Goal: Information Seeking & Learning: Find contact information

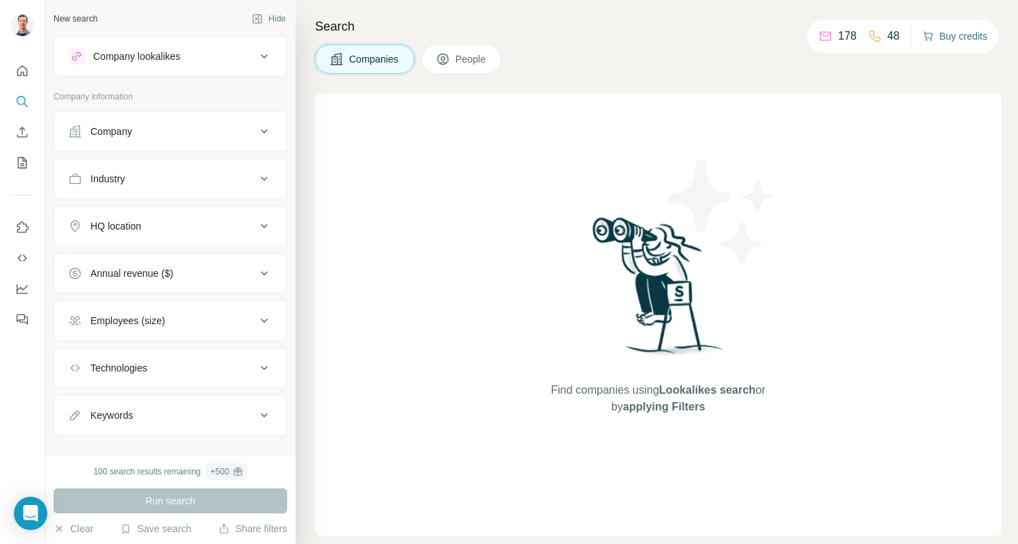
click at [949, 37] on button "Buy credits" at bounding box center [955, 35] width 65 height 19
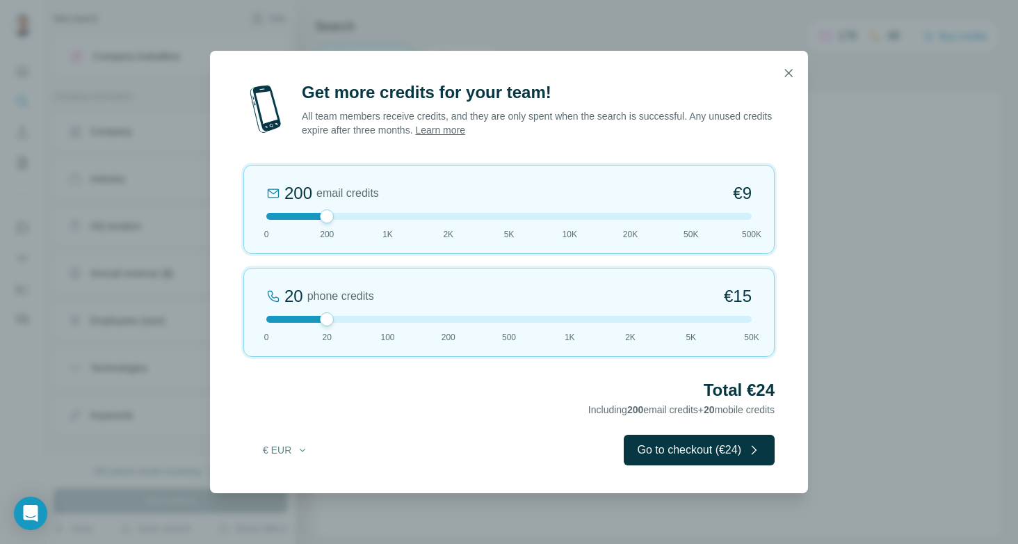
click at [272, 318] on div at bounding box center [508, 319] width 485 height 7
click at [506, 218] on div at bounding box center [508, 216] width 485 height 7
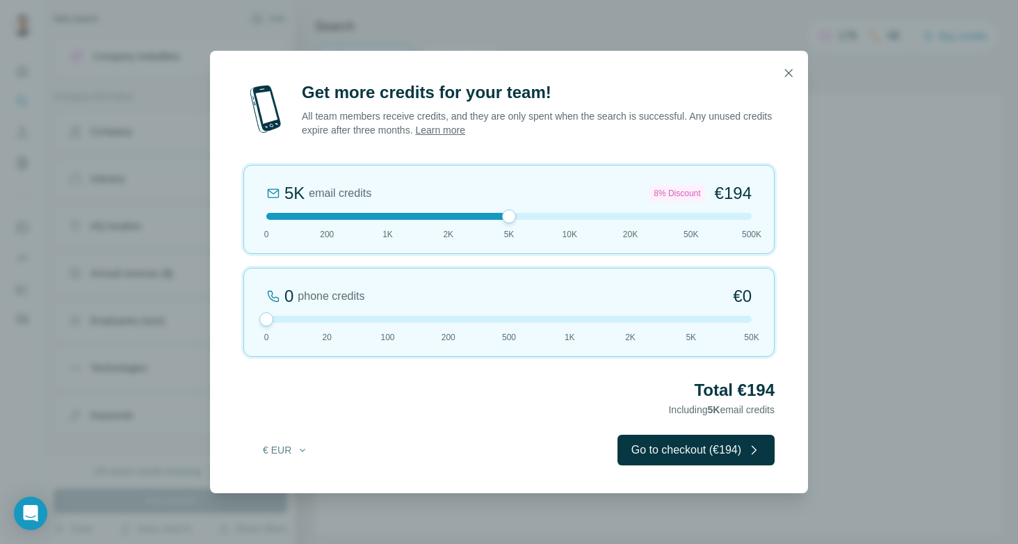
click at [387, 218] on div at bounding box center [508, 216] width 485 height 7
click at [787, 74] on icon "button" at bounding box center [789, 73] width 8 height 8
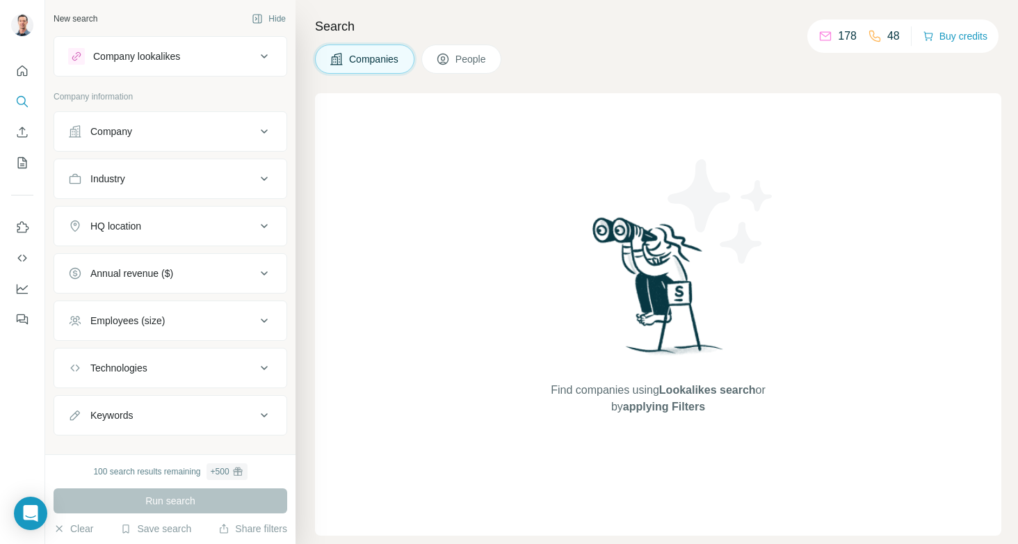
click at [261, 130] on icon at bounding box center [264, 131] width 17 height 17
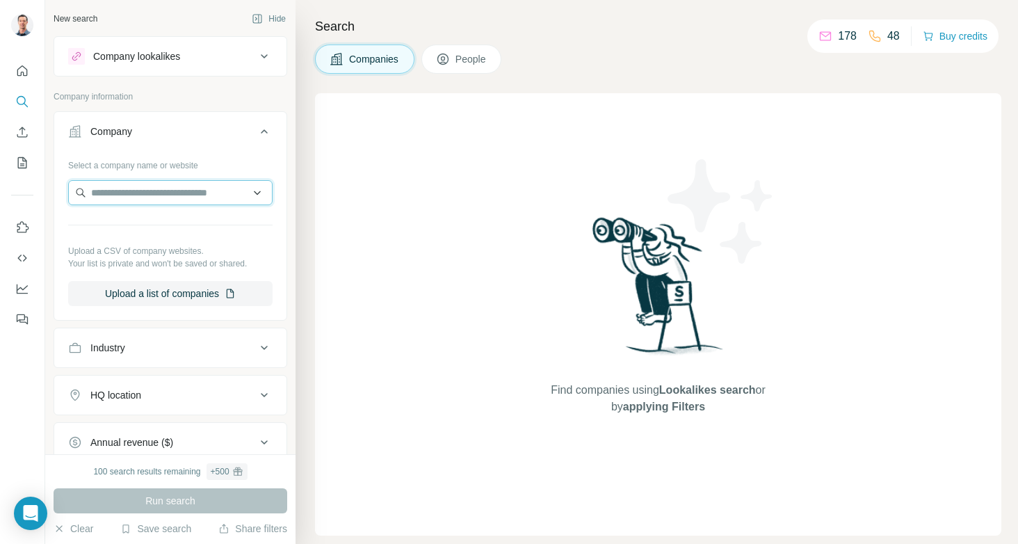
click at [147, 186] on input "text" at bounding box center [170, 192] width 204 height 25
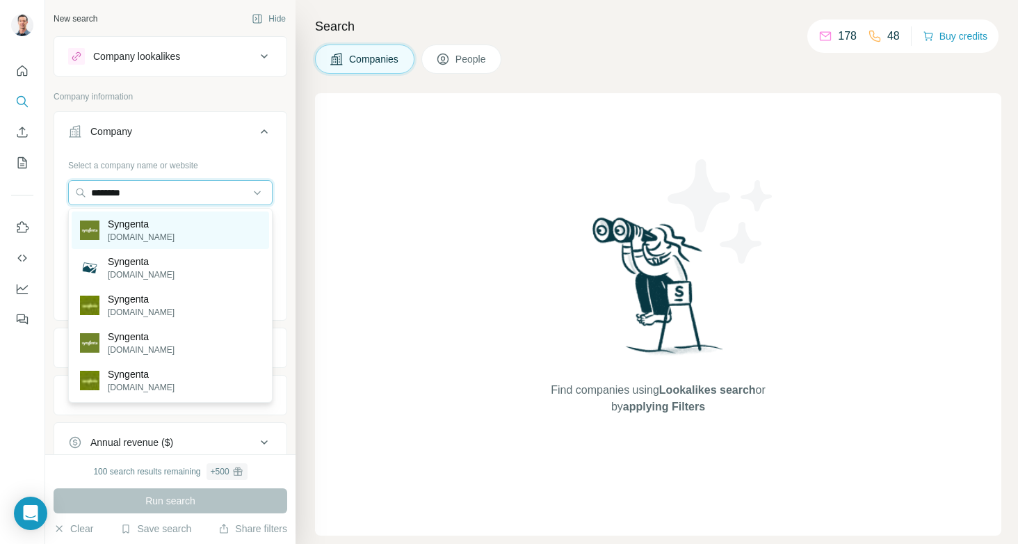
type input "********"
click at [147, 232] on p "[DOMAIN_NAME]" at bounding box center [141, 237] width 67 height 13
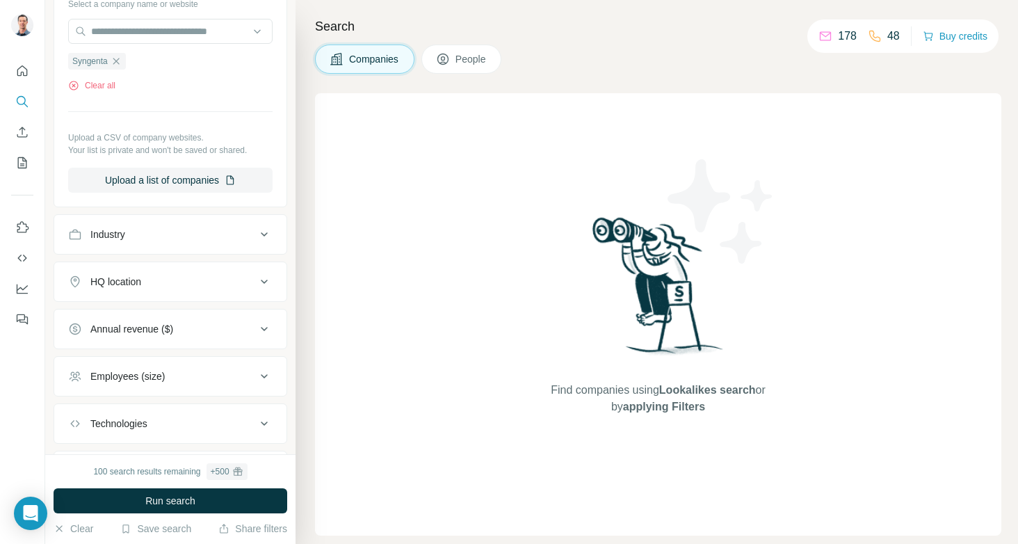
scroll to position [163, 0]
click at [261, 236] on icon at bounding box center [264, 232] width 17 height 17
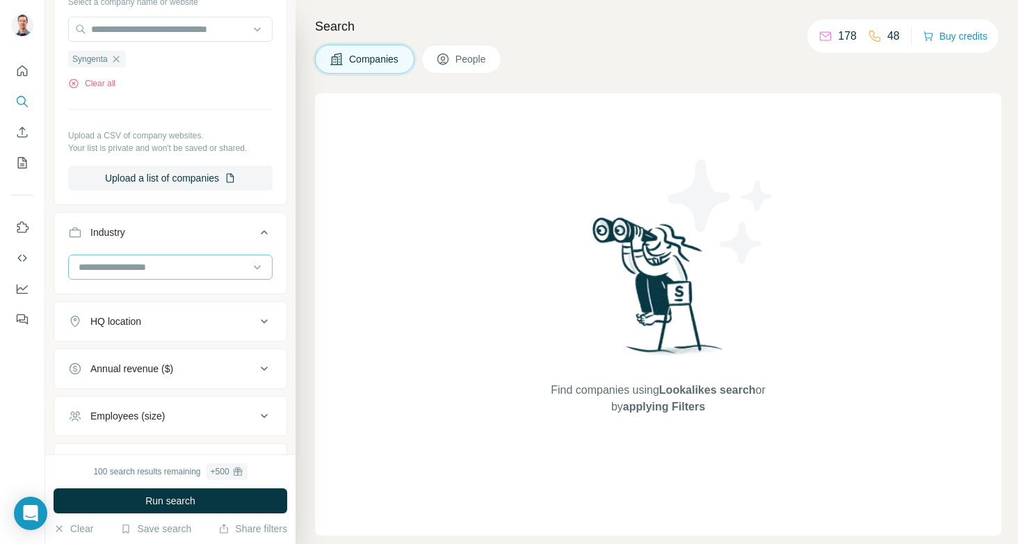
click at [205, 261] on input at bounding box center [163, 266] width 172 height 15
click at [193, 264] on input at bounding box center [163, 266] width 172 height 15
click at [114, 261] on input at bounding box center [163, 266] width 172 height 15
click at [284, 207] on ul "Company 1 Select a company name or website Syngenta Clear all Upload a CSV of c…" at bounding box center [171, 239] width 234 height 583
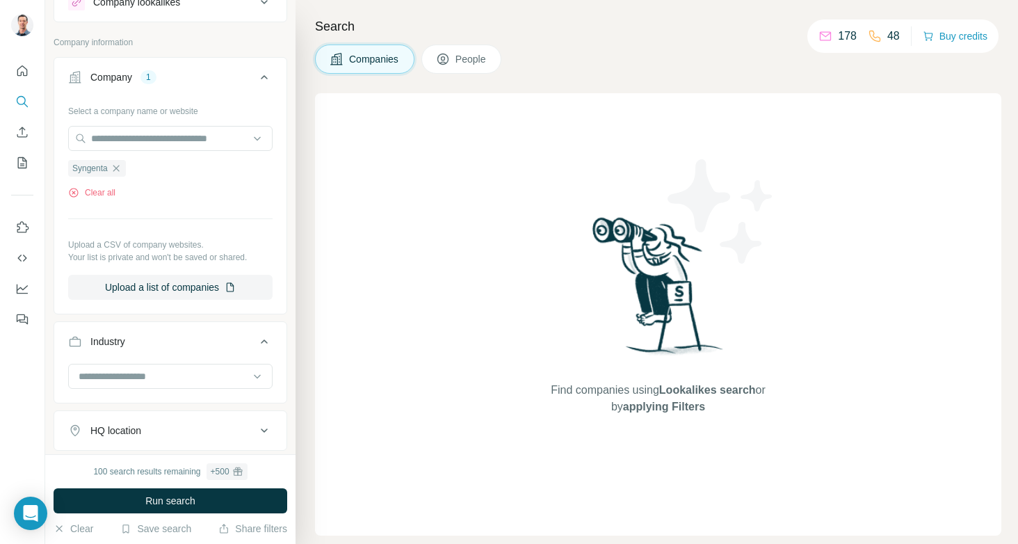
scroll to position [0, 0]
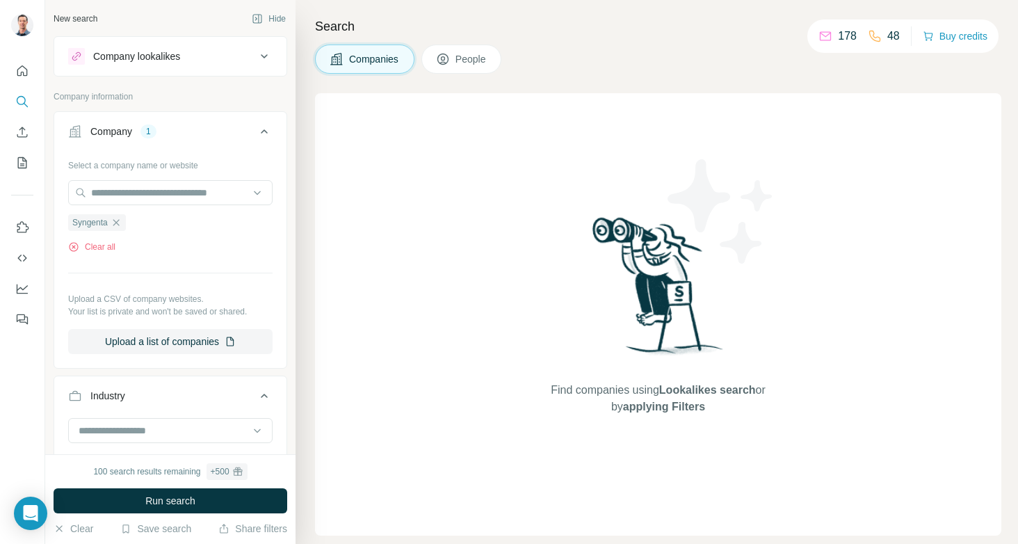
click at [458, 60] on button "People" at bounding box center [461, 59] width 81 height 29
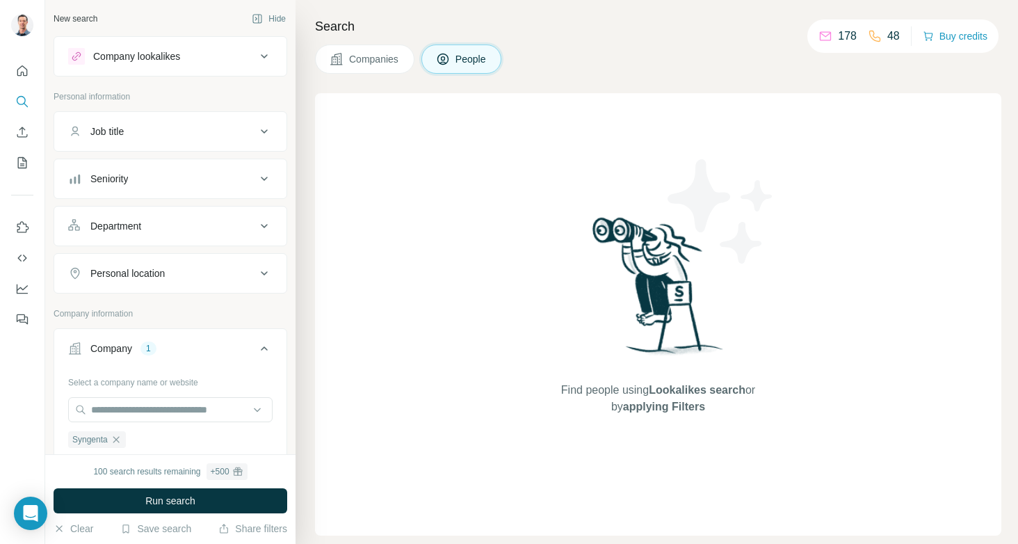
click at [266, 131] on icon at bounding box center [264, 131] width 17 height 17
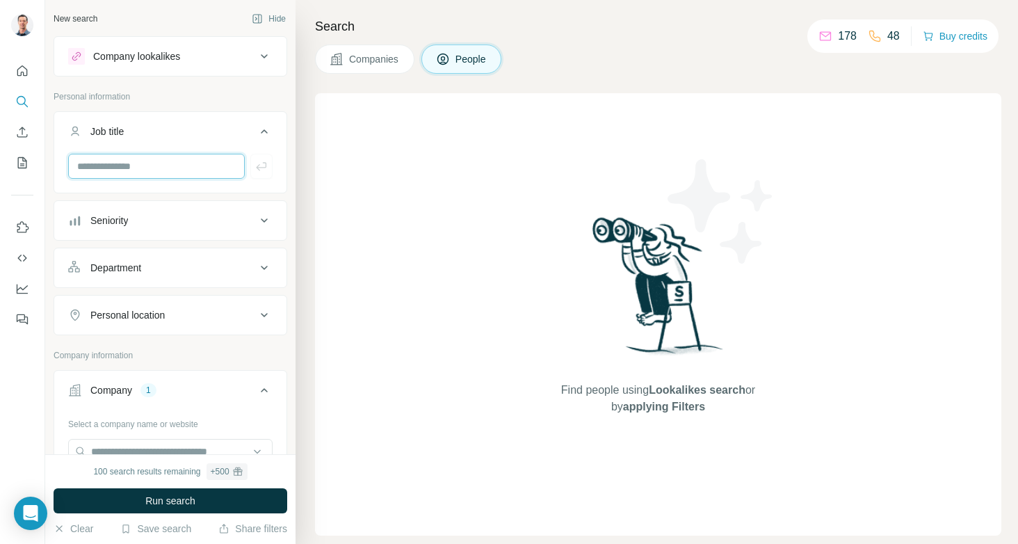
click at [203, 164] on input "text" at bounding box center [156, 166] width 177 height 25
type input "*********"
click at [261, 169] on icon "button" at bounding box center [262, 166] width 14 height 14
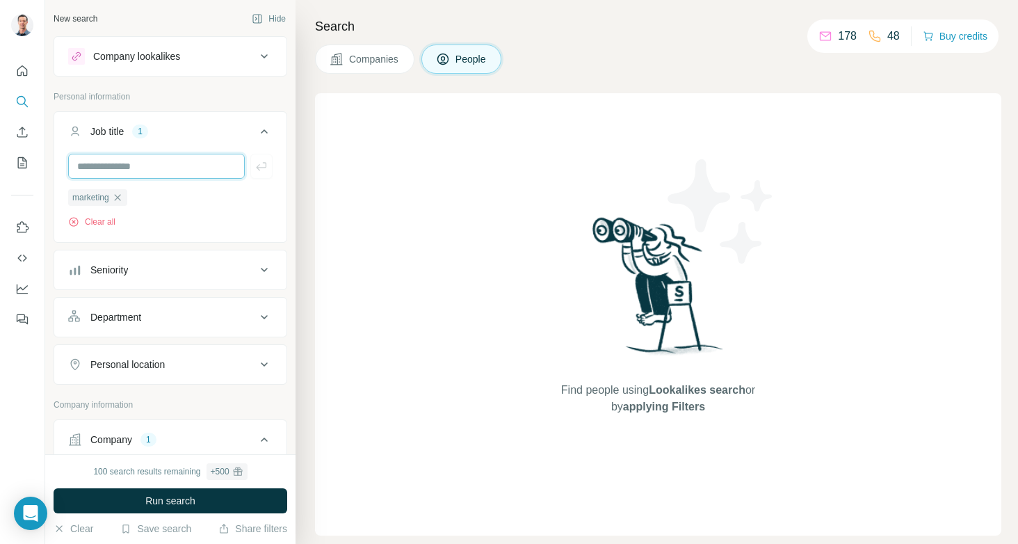
click at [147, 163] on input "text" at bounding box center [156, 166] width 177 height 25
type input "**********"
click at [263, 166] on icon "button" at bounding box center [262, 166] width 14 height 14
click at [143, 163] on input "text" at bounding box center [156, 166] width 177 height 25
type input "**********"
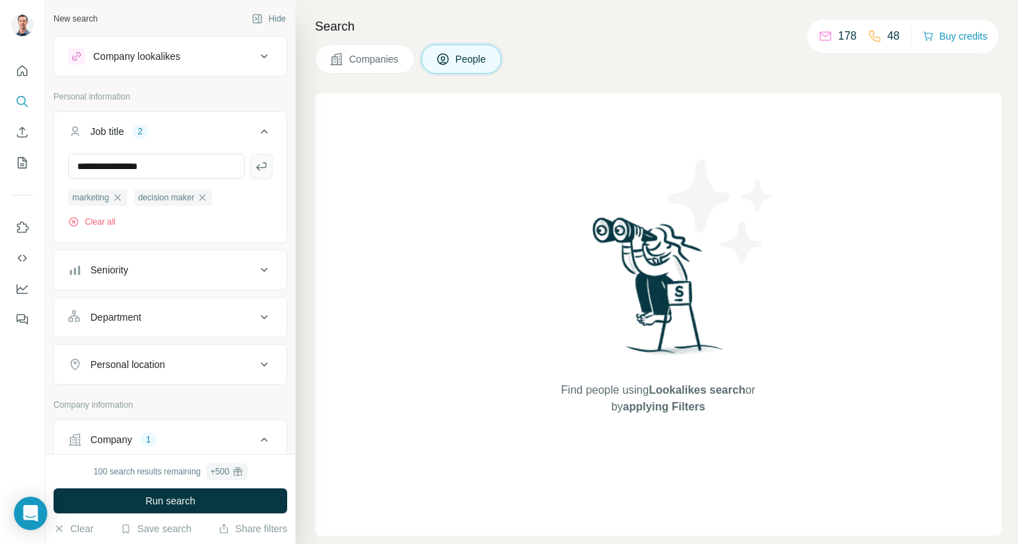
click at [258, 172] on icon "button" at bounding box center [262, 166] width 14 height 14
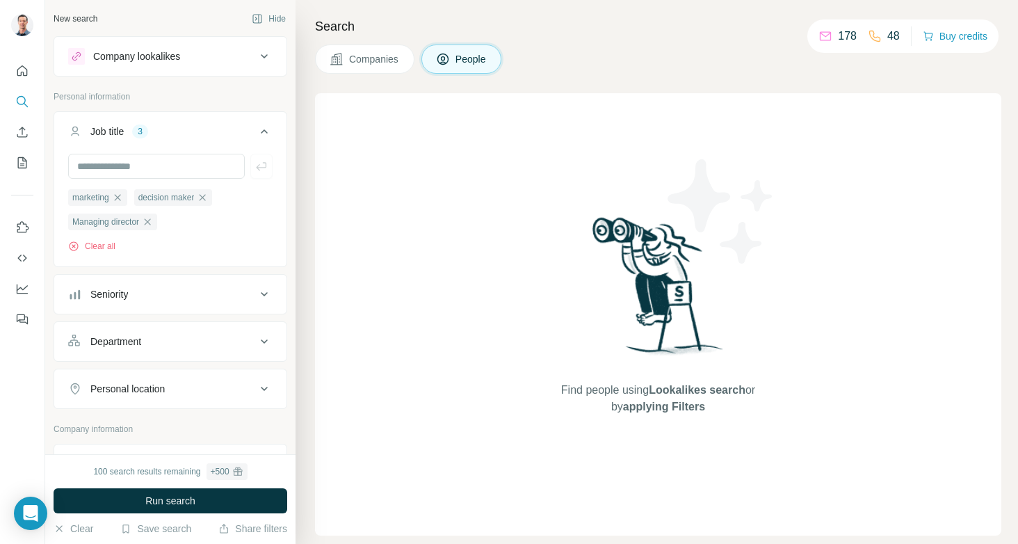
click at [264, 391] on icon at bounding box center [264, 389] width 7 height 4
click at [264, 391] on icon at bounding box center [264, 388] width 17 height 17
click at [264, 391] on icon at bounding box center [264, 389] width 7 height 4
click at [168, 428] on input "text" at bounding box center [170, 423] width 204 height 25
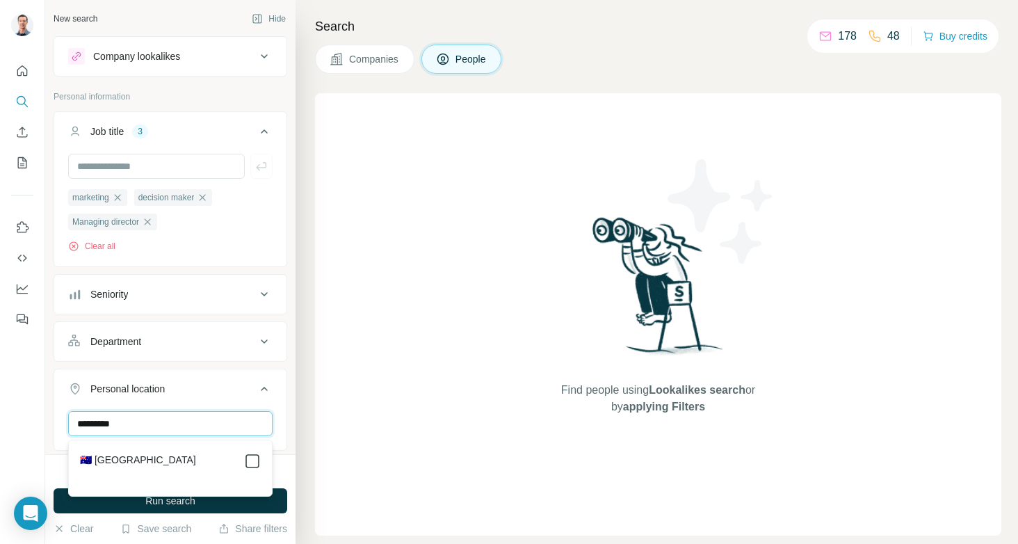
type input "*********"
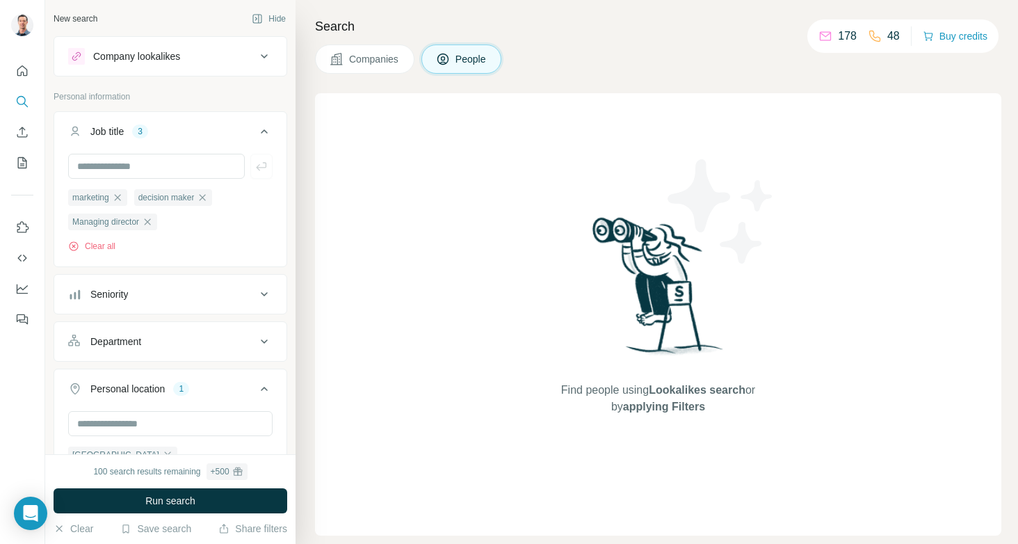
click at [293, 353] on div "New search Hide Company lookalikes Personal information Job title 3 marketing d…" at bounding box center [170, 227] width 250 height 454
click at [222, 497] on button "Run search" at bounding box center [171, 500] width 234 height 25
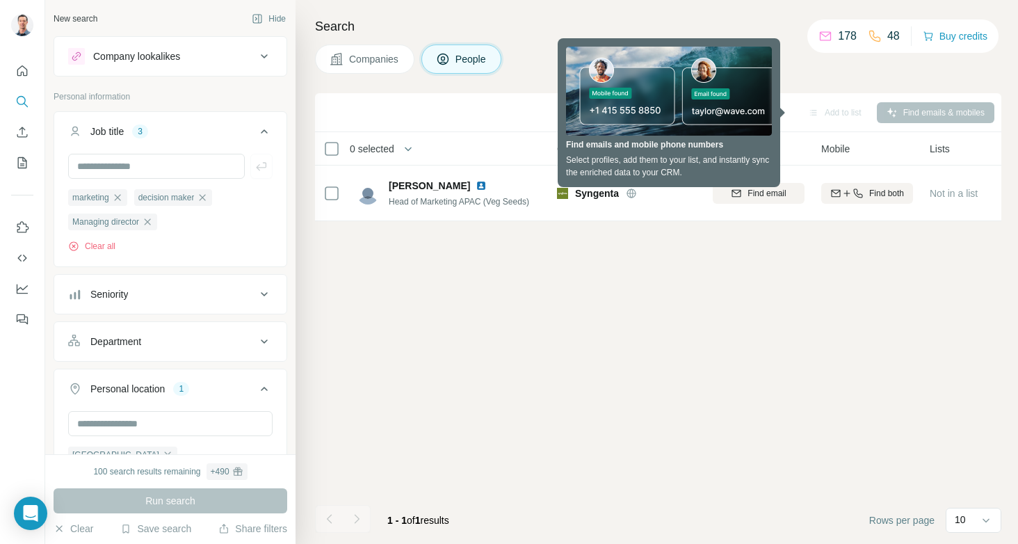
click at [412, 251] on div "Sync to Pipedrive Add to list Find emails & mobiles 0 selected People Company E…" at bounding box center [658, 318] width 686 height 451
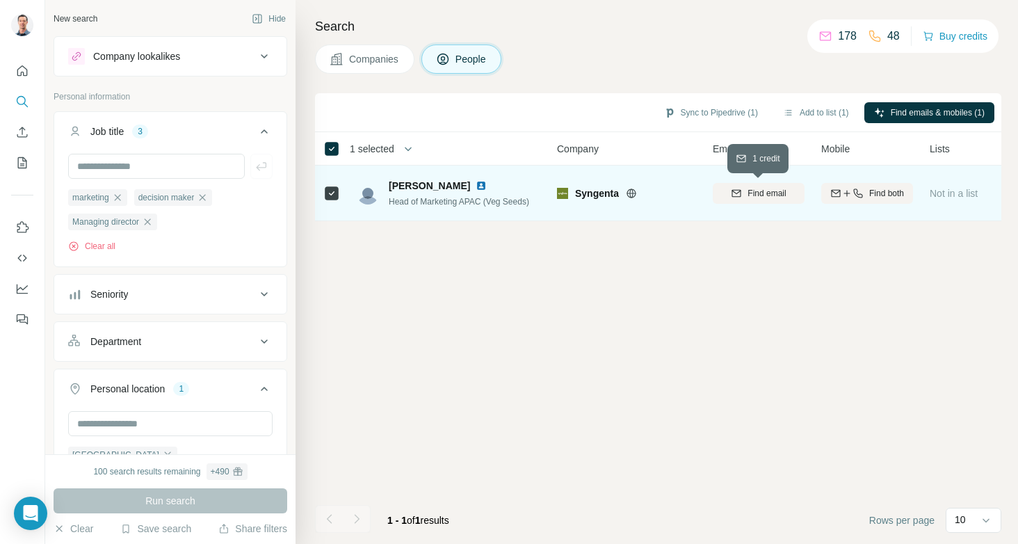
click at [754, 191] on span "Find email" at bounding box center [767, 193] width 38 height 13
click at [704, 111] on button "Sync to Pipedrive (1)" at bounding box center [710, 112] width 113 height 21
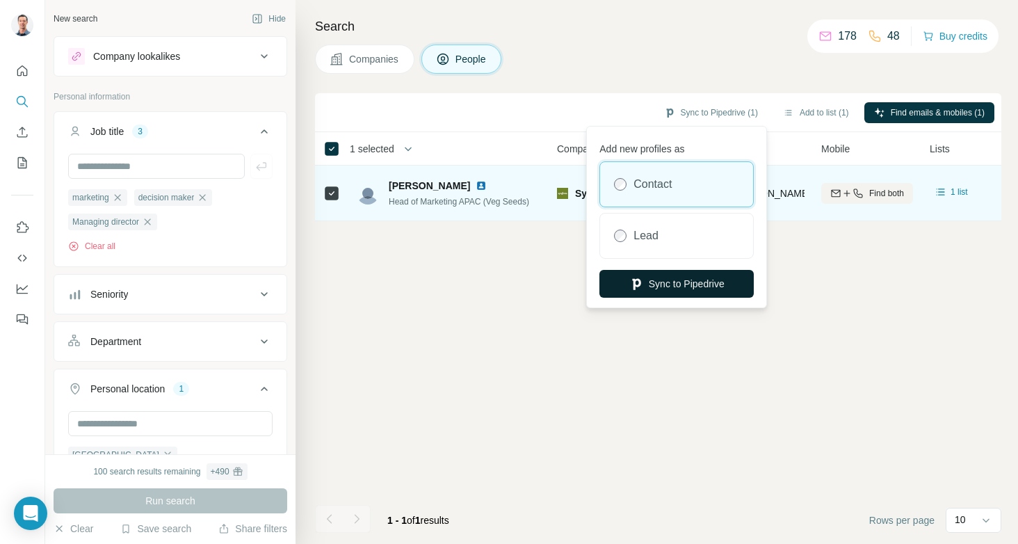
click at [678, 282] on button "Sync to Pipedrive" at bounding box center [676, 284] width 154 height 28
